Goal: Task Accomplishment & Management: Use online tool/utility

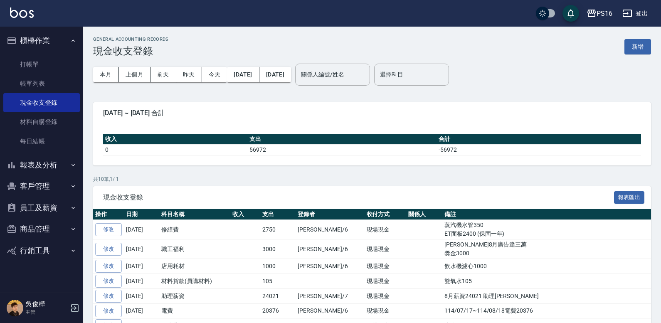
click at [32, 16] on img at bounding box center [22, 12] width 24 height 10
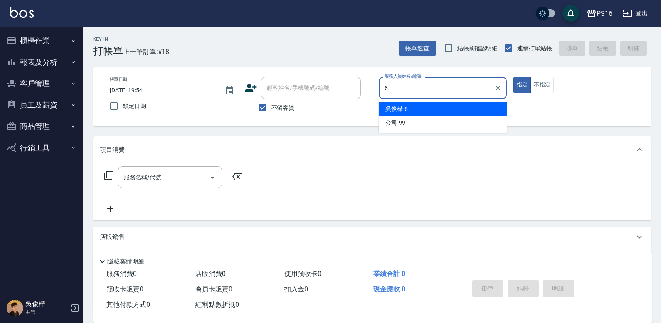
type input "吳俊樺-6"
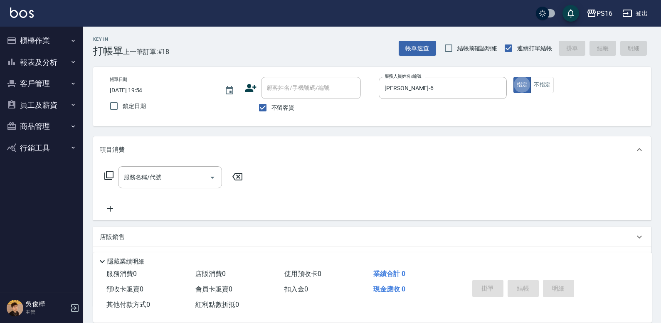
type button "true"
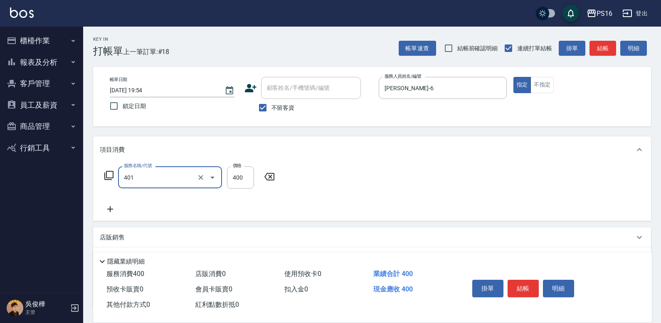
type input "剪髮(401)"
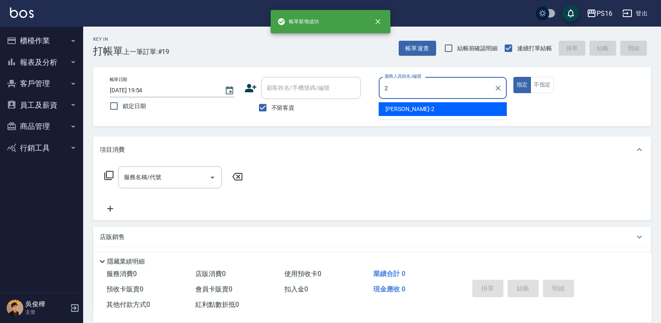
type input "張華涵-2"
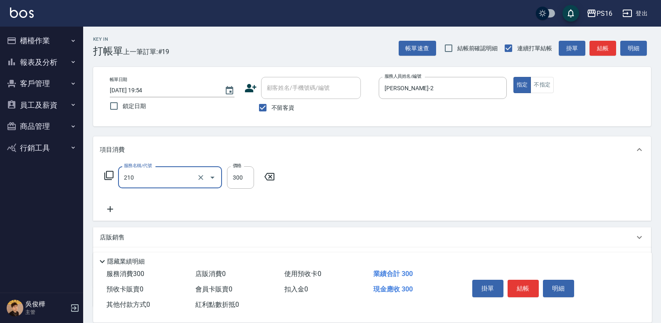
type input "歐娜洗髮精(210)"
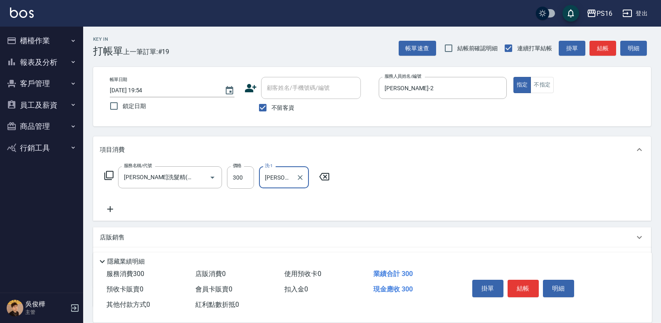
type input "張華涵-2"
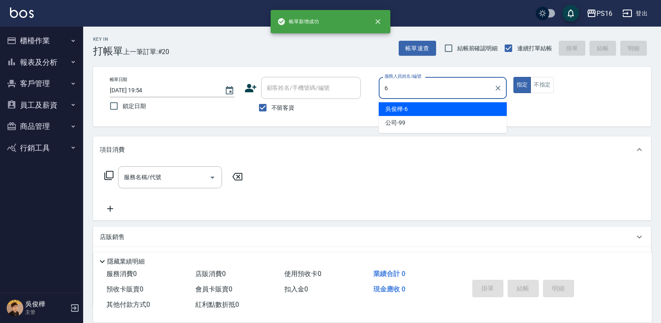
type input "吳俊樺-6"
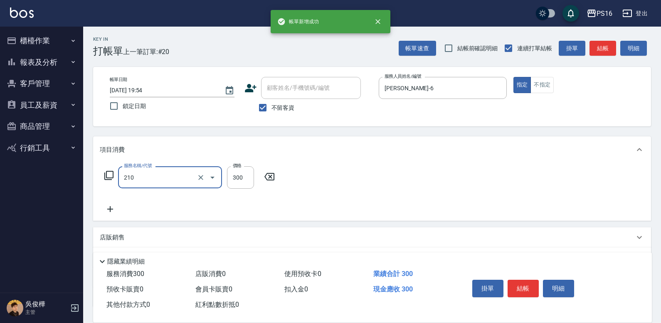
type input "歐娜洗髮精(210)"
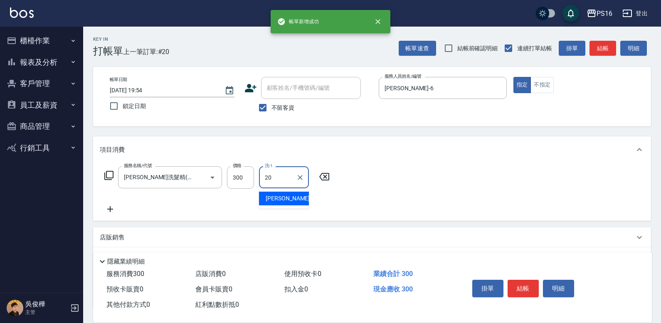
type input "黃姿庭-20"
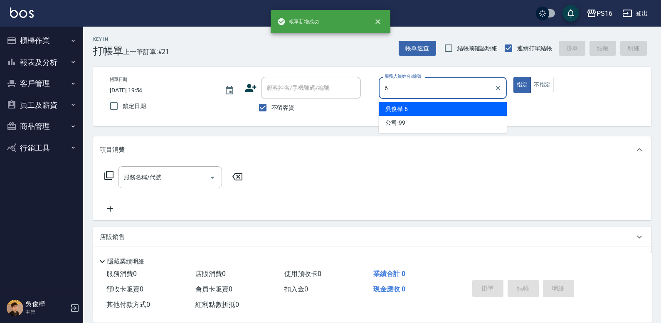
type input "吳俊樺-6"
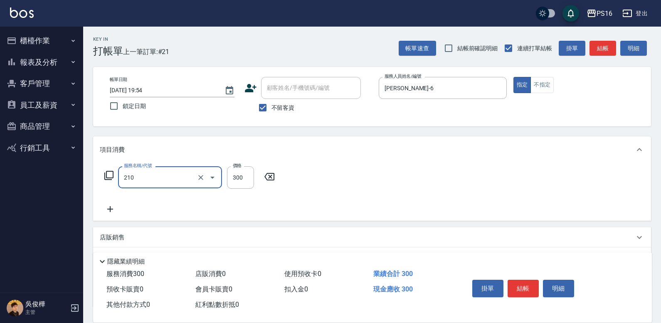
type input "歐娜洗髮精(210)"
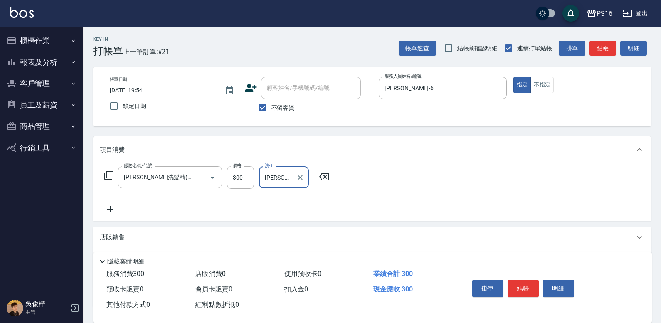
type input "吳梅倩-28"
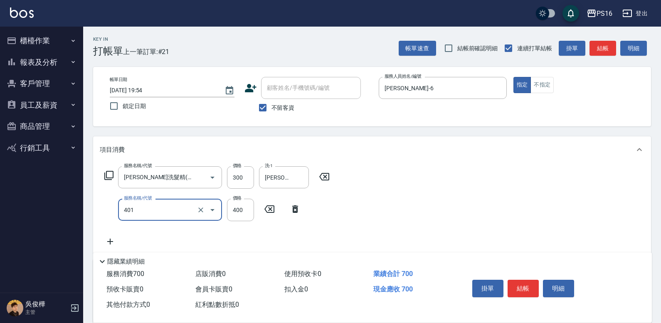
type input "剪髮(401)"
type input "300"
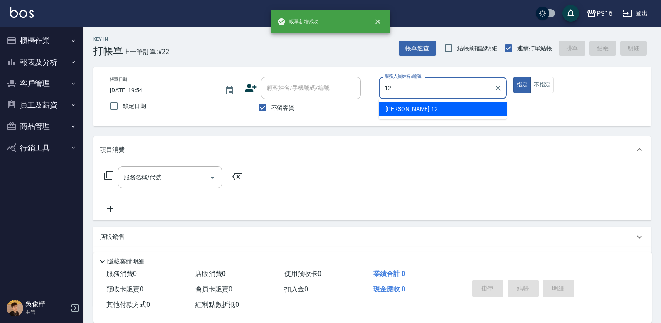
type input "林俞萱-12"
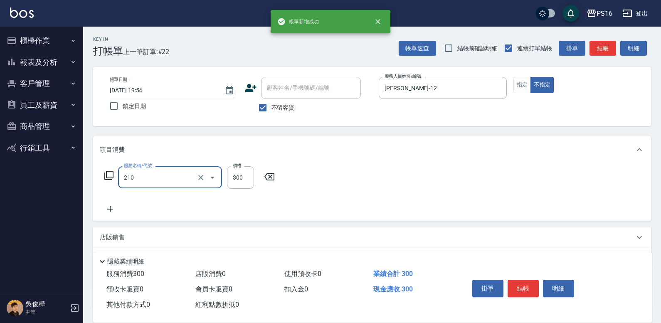
type input "歐娜洗髮精(210)"
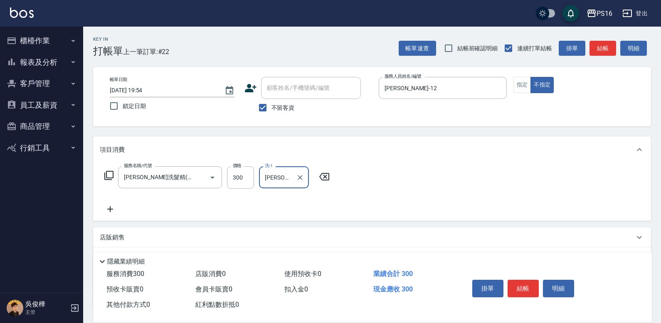
type input "吳梅倩-28"
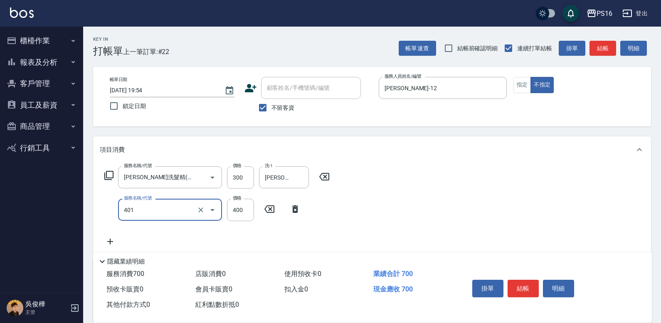
type input "剪髮(401)"
type input "200"
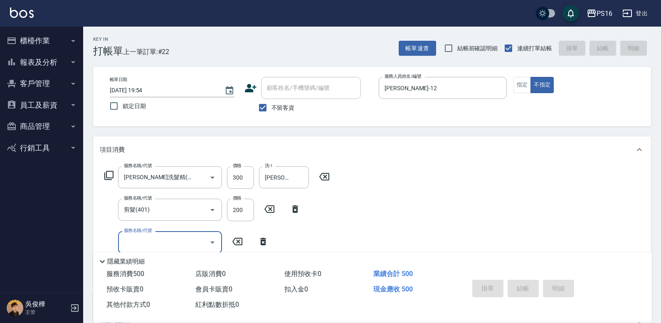
type input "2025/09/09 19:55"
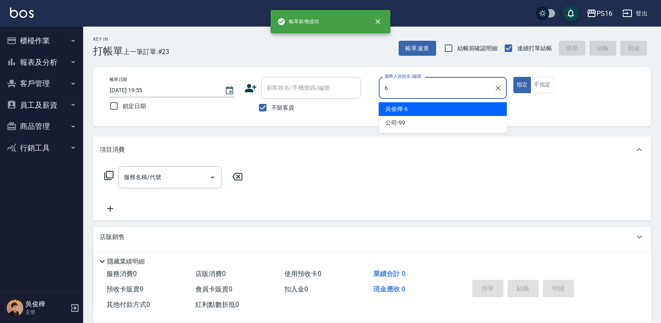
type input "吳俊樺-6"
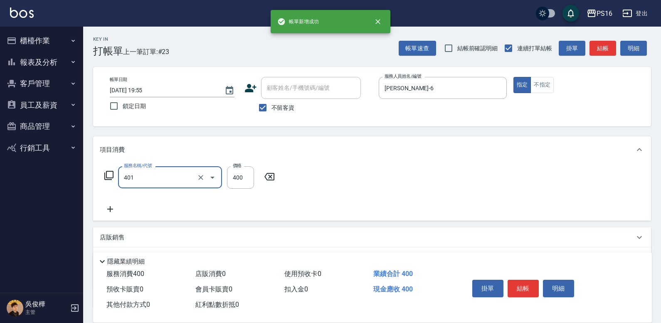
type input "剪髮(401)"
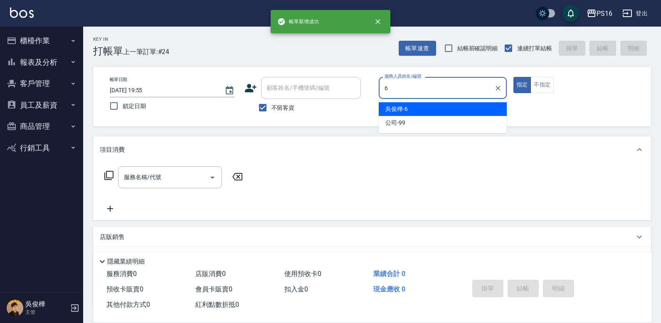
type input "吳俊樺-6"
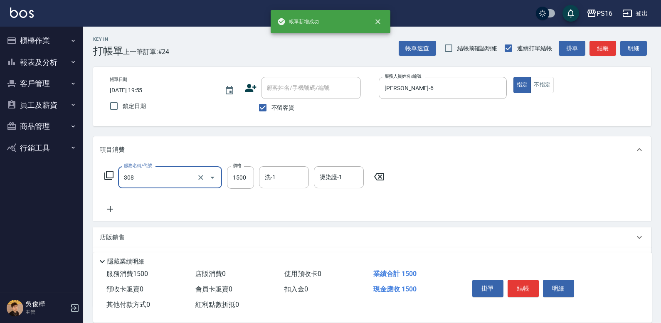
type input "效能離子燙1500(308)"
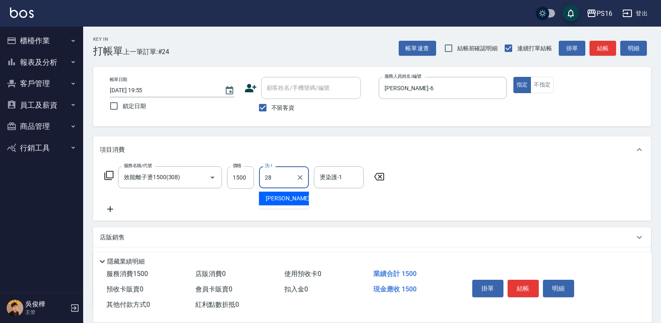
type input "吳梅倩-28"
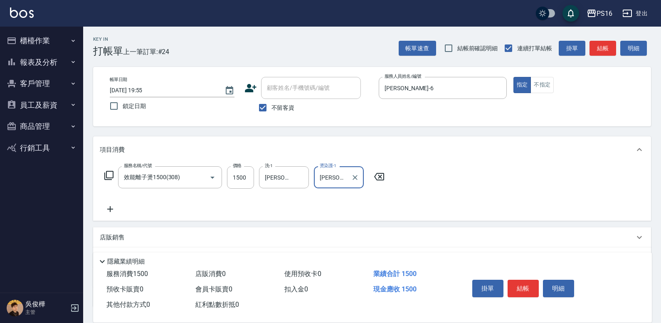
type input "吳梅倩-28"
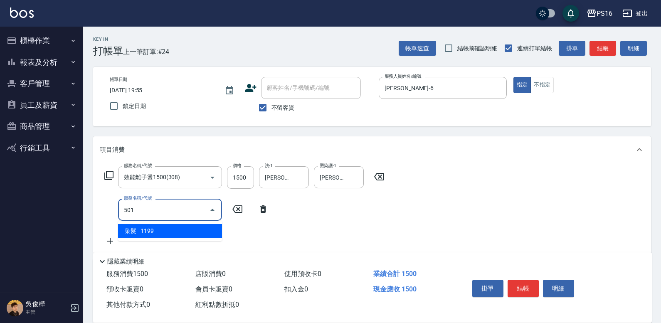
type input "染髮(501)"
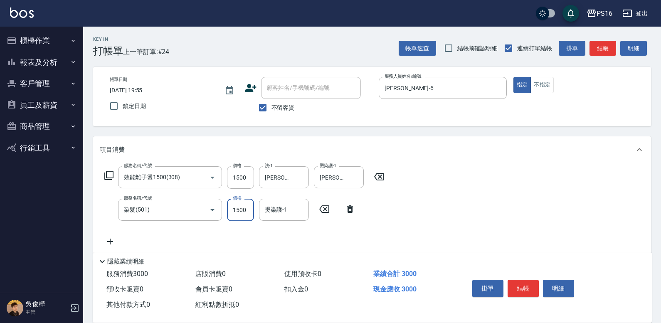
type input "1500"
type input "吳梅倩-28"
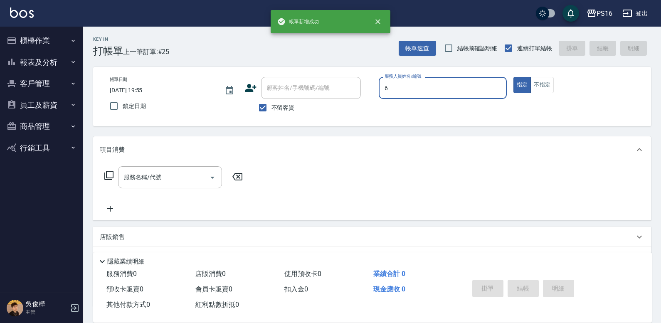
type input "吳俊樺-6"
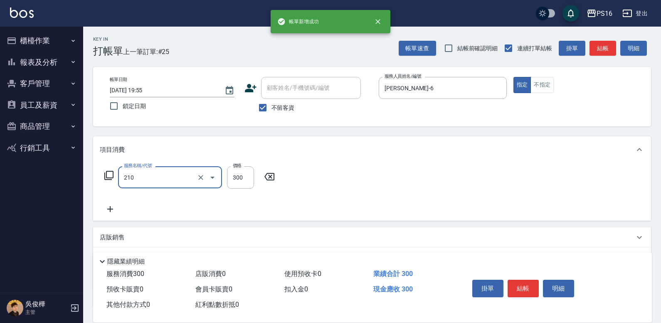
type input "歐娜洗髮精(210)"
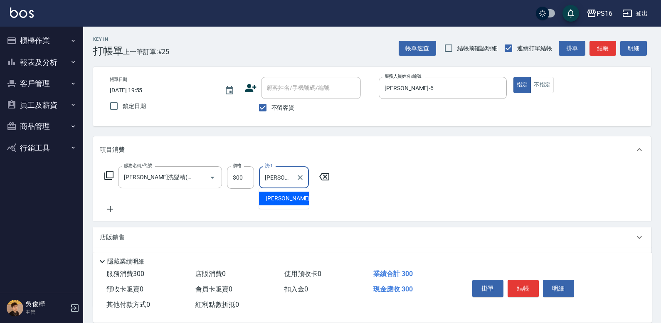
type input "黃姿庭-20"
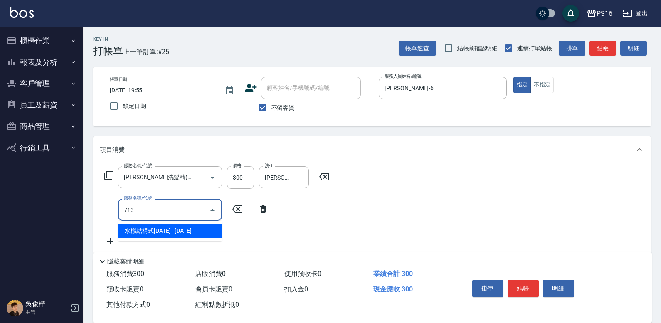
type input "水樣結構式1200(713)"
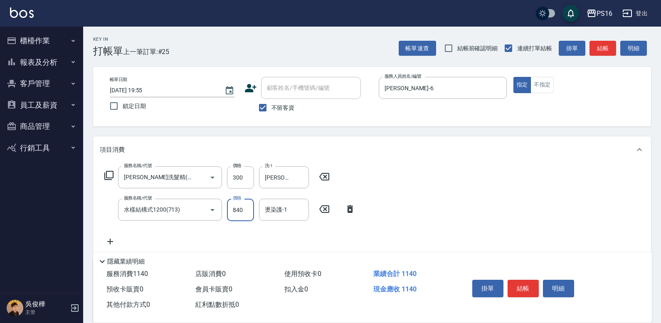
type input "840"
type input "黃姿庭-20"
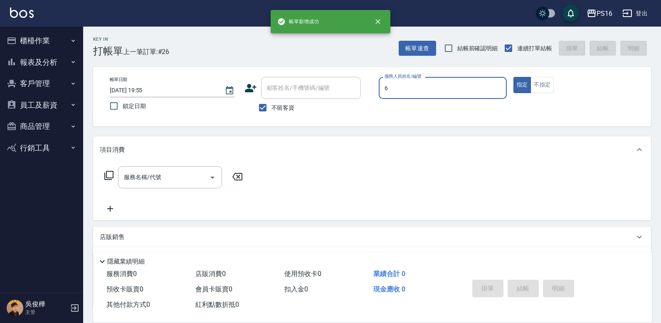
type input "吳俊樺-6"
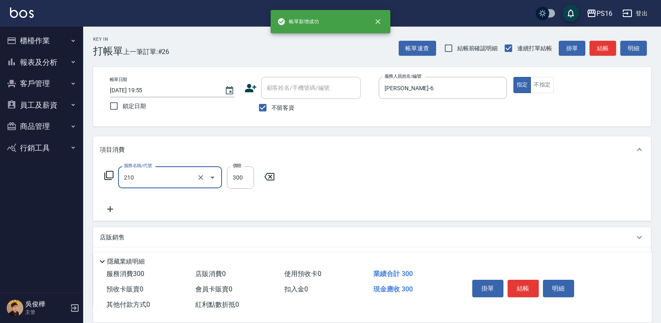
type input "歐娜洗髮精(210)"
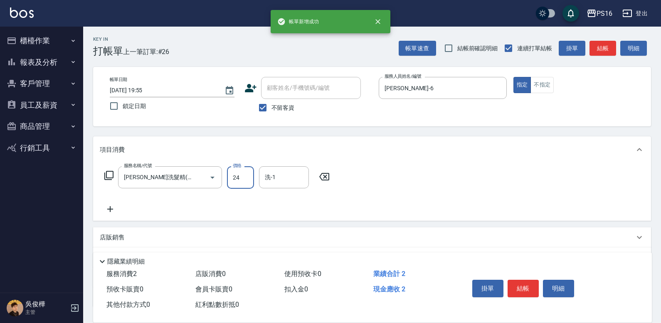
type input "24"
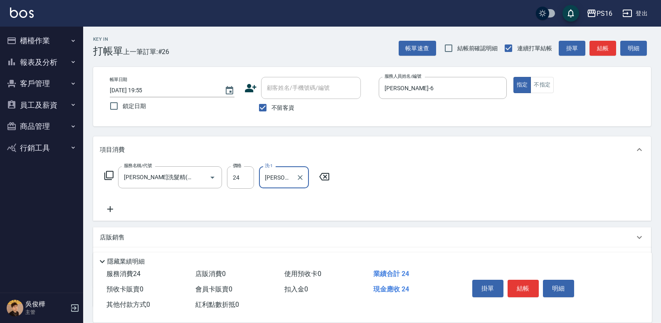
type input "程孜揚-24"
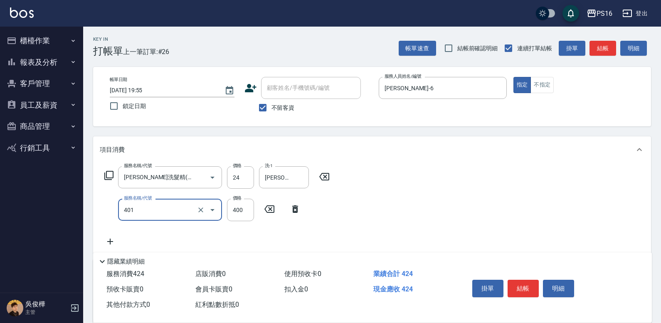
type input "剪髮(401)"
type input "300"
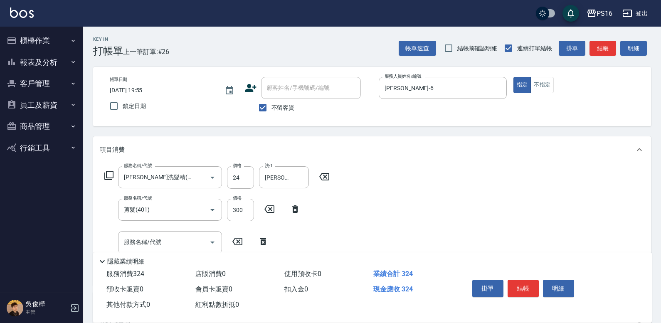
click at [226, 175] on div "服務名稱/代號 歐娜洗髮精(210) 服務名稱/代號 價格 24 價格 洗-1 程孜揚-24 洗-1" at bounding box center [217, 177] width 235 height 22
click at [227, 175] on input "24" at bounding box center [240, 177] width 27 height 22
click at [232, 177] on input "24" at bounding box center [240, 177] width 27 height 22
type input "300"
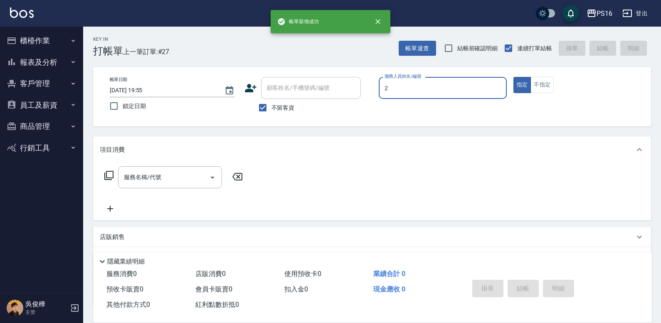
type input "張華涵-2"
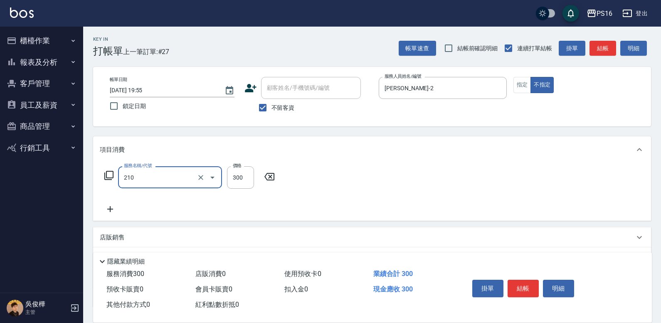
type input "歐娜洗髮精(210)"
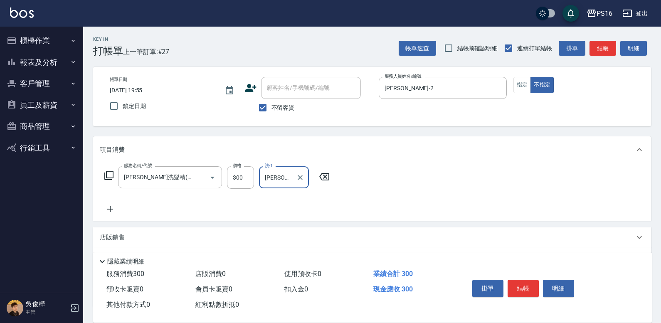
type input "程孜揚-24"
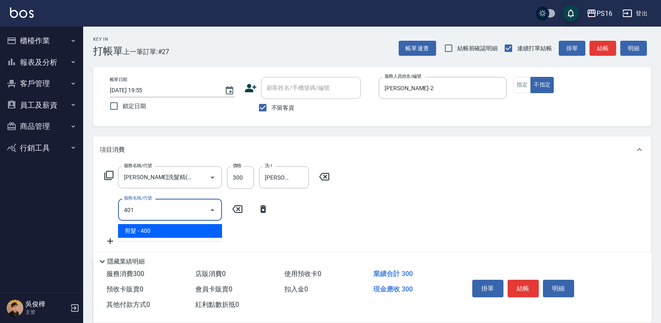
type input "剪髮(401)"
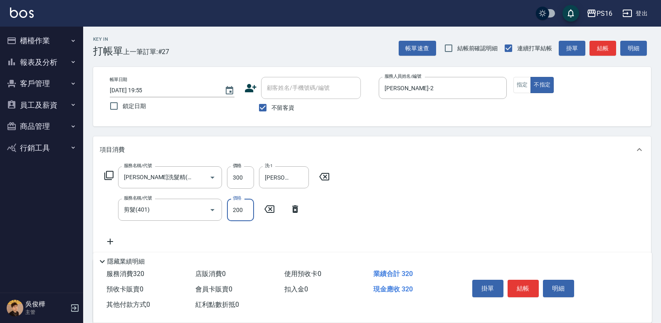
type input "200"
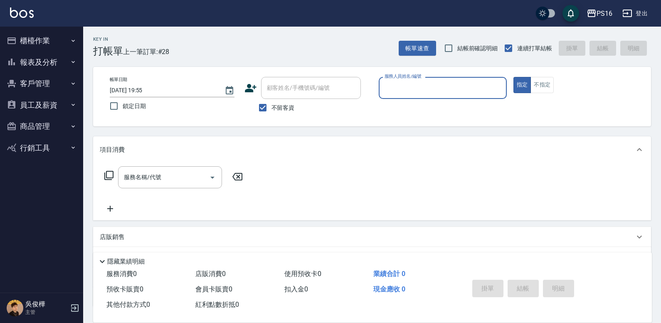
click at [51, 32] on button "櫃檯作業" at bounding box center [41, 41] width 76 height 22
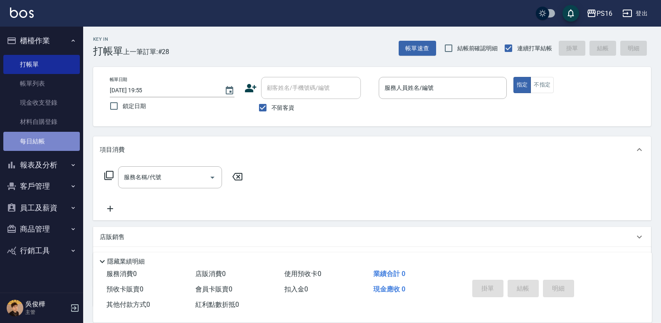
click at [50, 135] on link "每日結帳" at bounding box center [41, 141] width 76 height 19
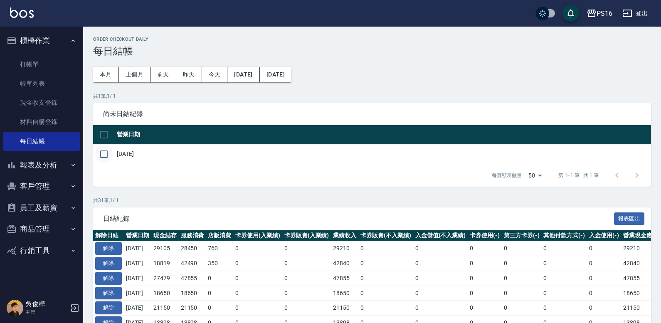
click at [108, 153] on input "checkbox" at bounding box center [103, 153] width 17 height 17
checkbox input "true"
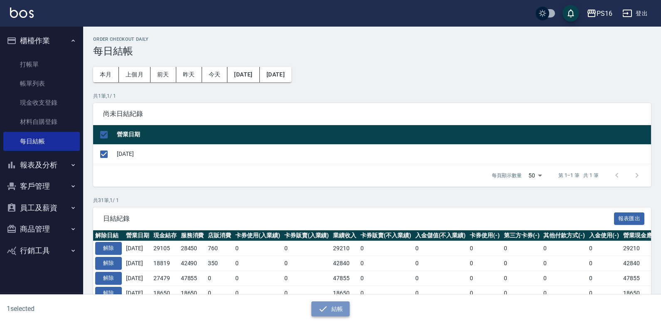
click at [333, 308] on button "結帳" at bounding box center [330, 308] width 39 height 15
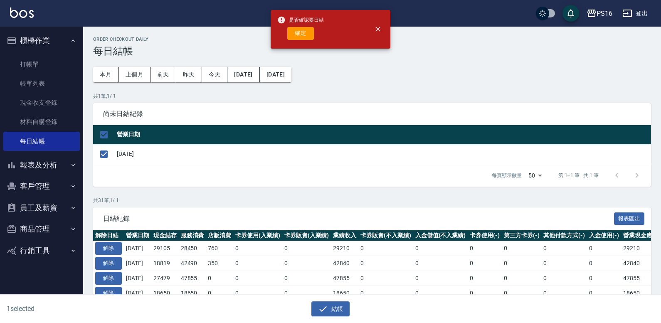
click at [297, 45] on div "是否確認要日結 確定" at bounding box center [300, 29] width 47 height 34
click at [299, 37] on div "是否確認要日結 確定" at bounding box center [300, 29] width 47 height 34
click at [299, 37] on button "確定" at bounding box center [300, 33] width 27 height 13
checkbox input "false"
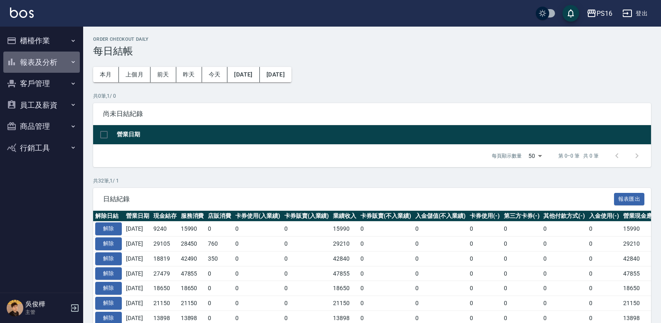
click at [65, 67] on button "報表及分析" at bounding box center [41, 63] width 76 height 22
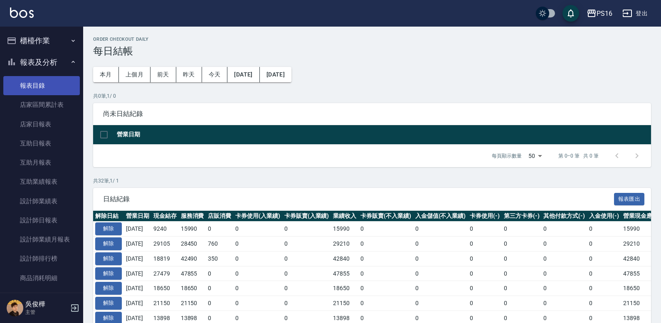
click at [67, 83] on link "報表目錄" at bounding box center [41, 85] width 76 height 19
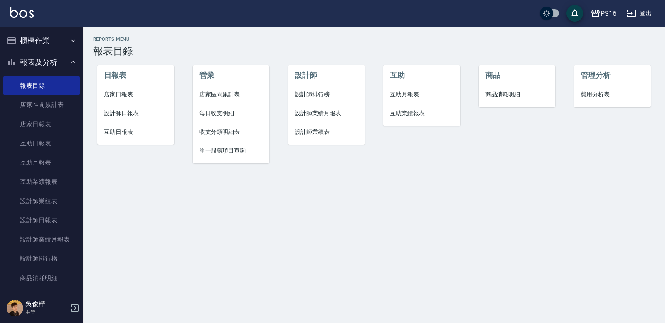
click at [119, 96] on span "店家日報表" at bounding box center [136, 94] width 64 height 9
click at [128, 108] on li "設計師日報表" at bounding box center [135, 113] width 77 height 19
click at [133, 129] on span "互助日報表" at bounding box center [136, 132] width 64 height 9
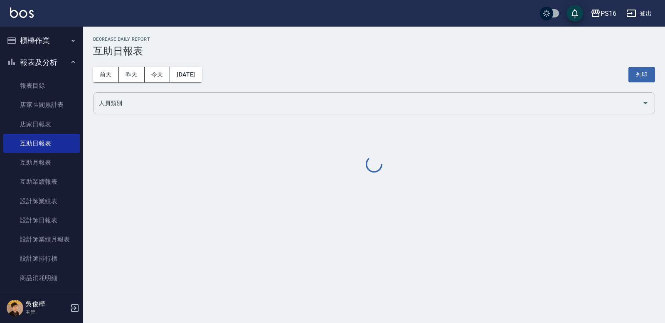
click at [133, 106] on input "人員類別" at bounding box center [368, 103] width 542 height 15
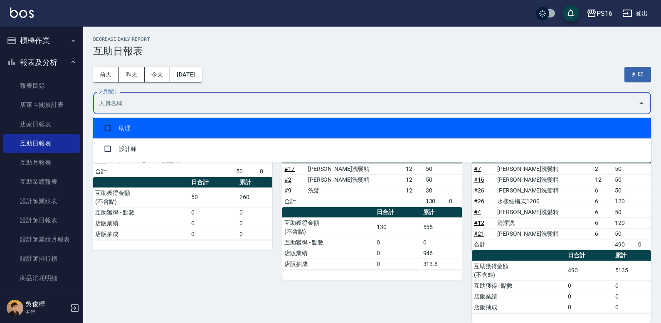
click at [140, 122] on li "助理" at bounding box center [372, 128] width 558 height 21
checkbox input "true"
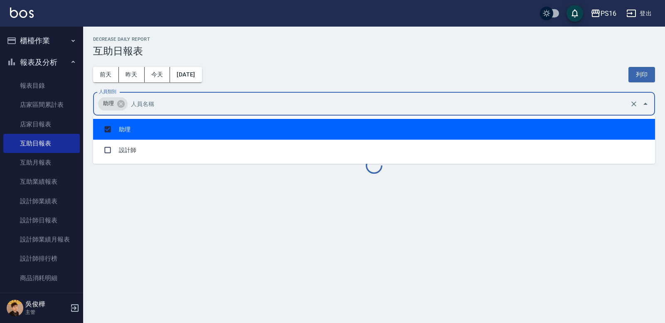
click at [316, 60] on div "前天 昨天 今天 2025/09/09 列印" at bounding box center [374, 74] width 562 height 35
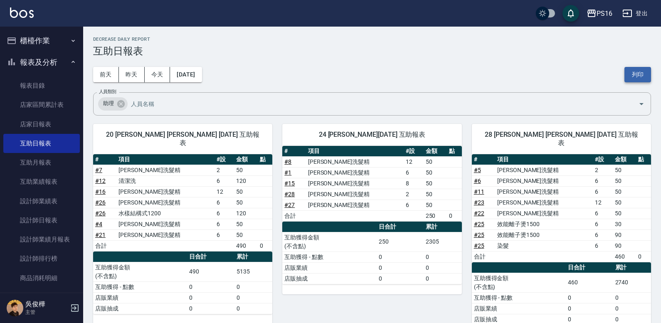
click at [636, 70] on button "列印" at bounding box center [637, 74] width 27 height 15
click at [57, 57] on button "報表及分析" at bounding box center [41, 63] width 76 height 22
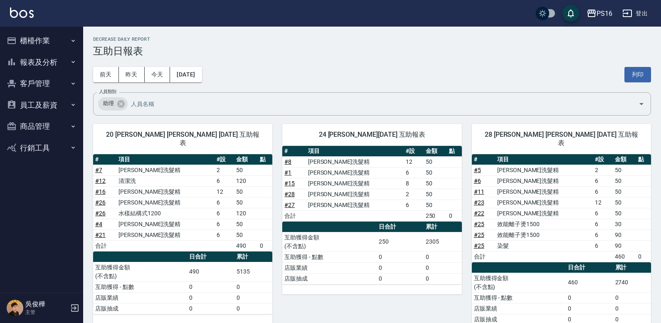
click at [49, 101] on button "員工及薪資" at bounding box center [41, 105] width 76 height 22
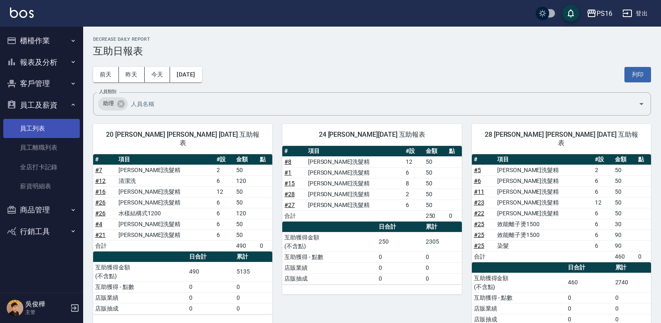
click at [57, 136] on link "員工列表" at bounding box center [41, 128] width 76 height 19
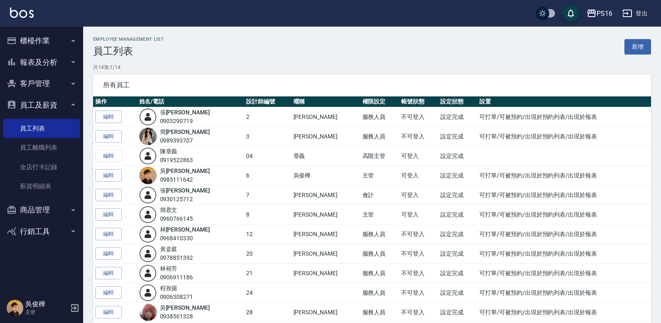
click at [106, 248] on link "編輯" at bounding box center [108, 253] width 27 height 13
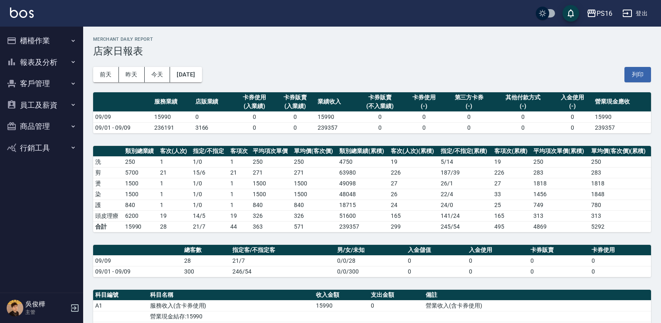
drag, startPoint x: 638, startPoint y: 68, endPoint x: 501, endPoint y: 266, distance: 240.5
click at [638, 70] on button "列印" at bounding box center [637, 74] width 27 height 15
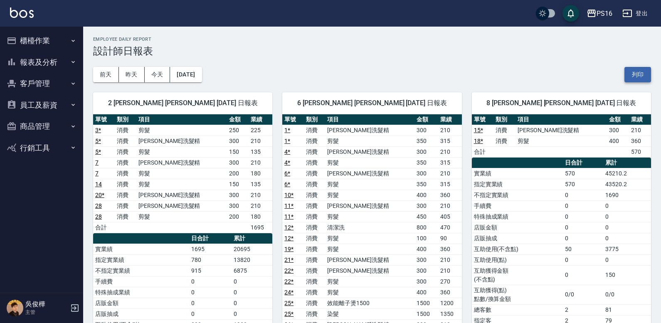
click at [636, 77] on button "列印" at bounding box center [637, 74] width 27 height 15
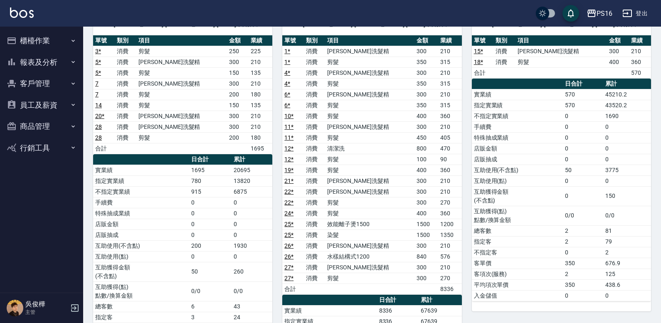
scroll to position [95, 0]
